Goal: Task Accomplishment & Management: Complete application form

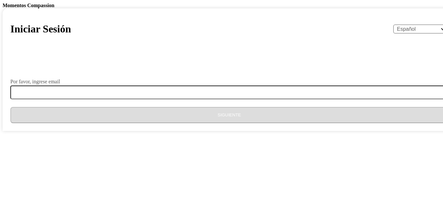
select select "es"
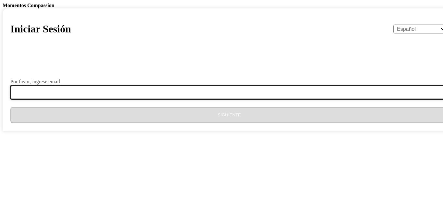
click at [155, 99] on input "Por favor, ingrese email" at bounding box center [232, 93] width 445 height 14
type input "guadalupe.jovel0915@gmail.com"
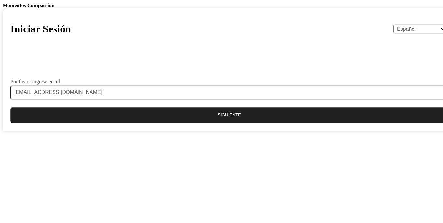
click at [219, 123] on button "Siguiente" at bounding box center [228, 115] width 437 height 16
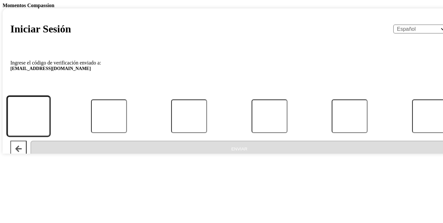
click at [50, 136] on input "Código" at bounding box center [28, 116] width 43 height 40
type input "2"
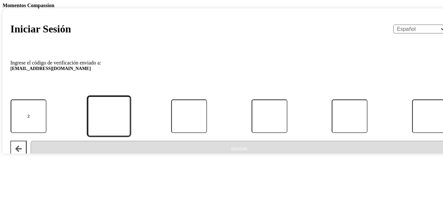
type input "1"
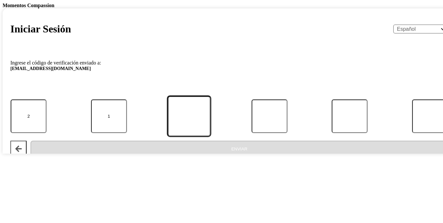
type input "1"
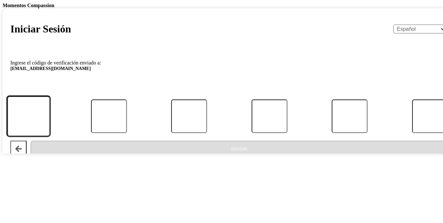
type input "2"
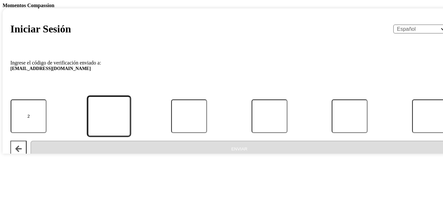
type input "1"
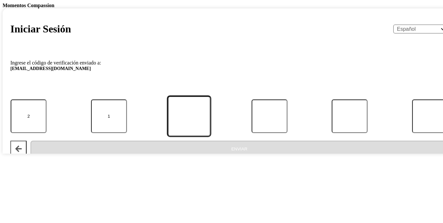
type input "0"
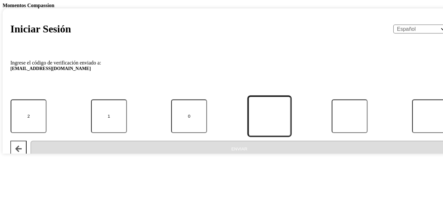
type input "4"
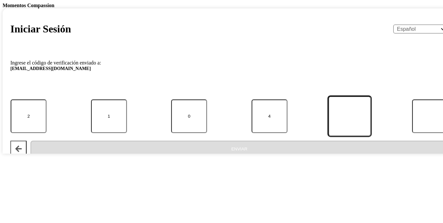
type input "3"
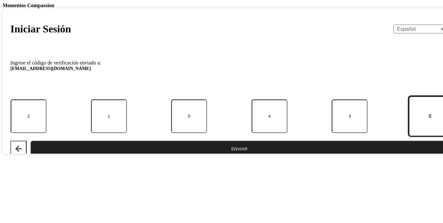
type input "8"
click at [247, 157] on button "Enviar" at bounding box center [238, 149] width 417 height 16
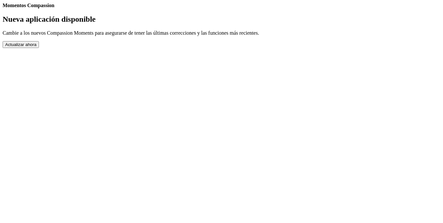
click at [39, 48] on button "Actualizar ahora" at bounding box center [21, 44] width 36 height 7
